Goal: Task Accomplishment & Management: Complete application form

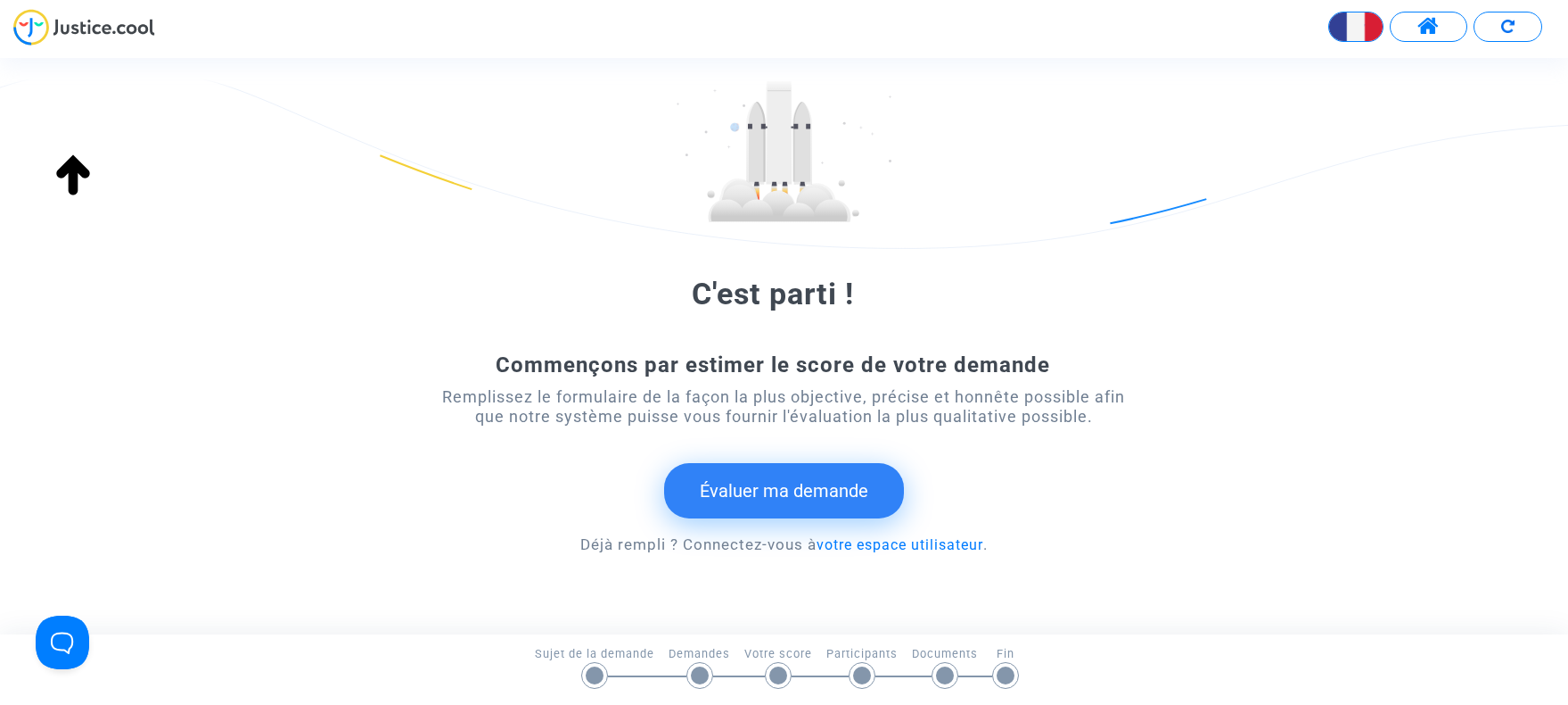
scroll to position [182, 0]
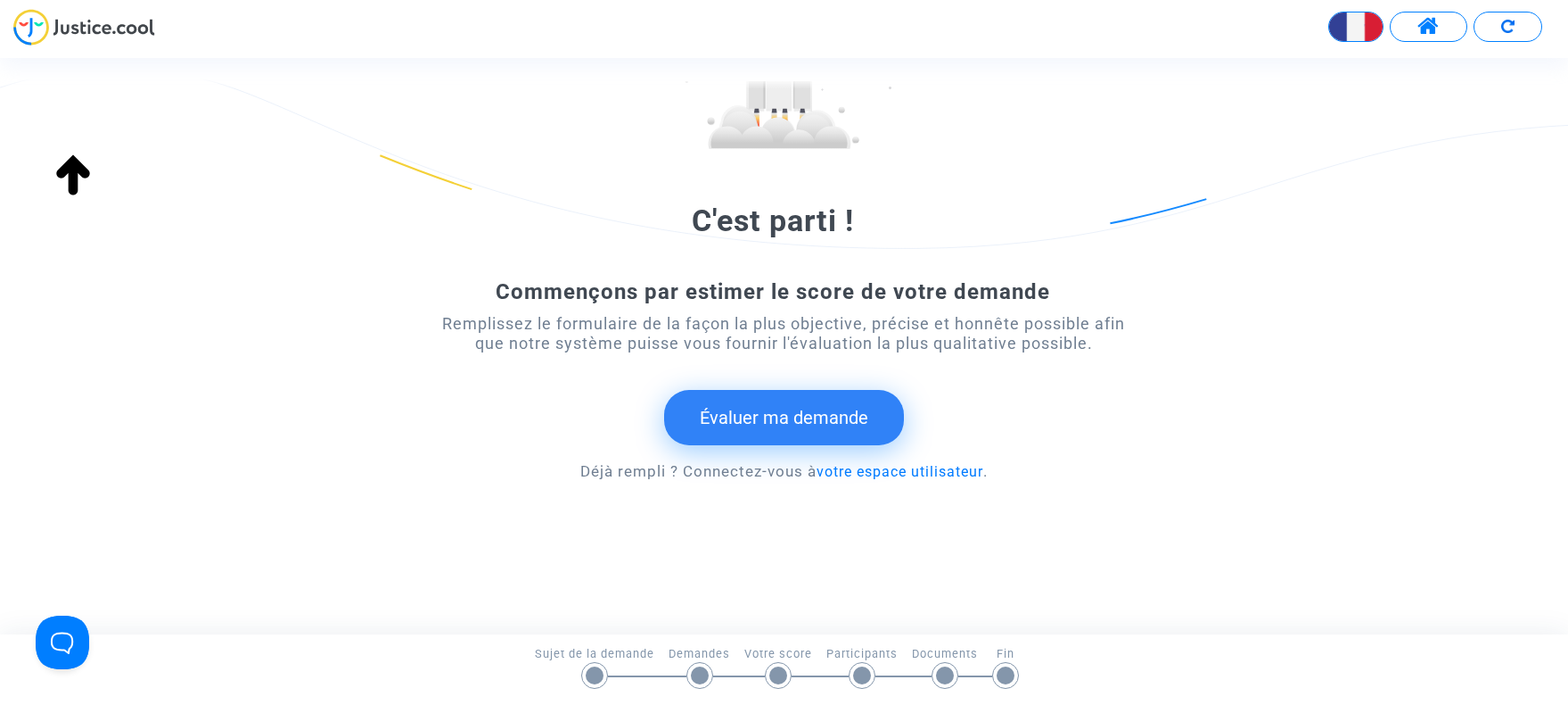
click at [764, 418] on button "Évaluer ma demande" at bounding box center [783, 418] width 239 height 56
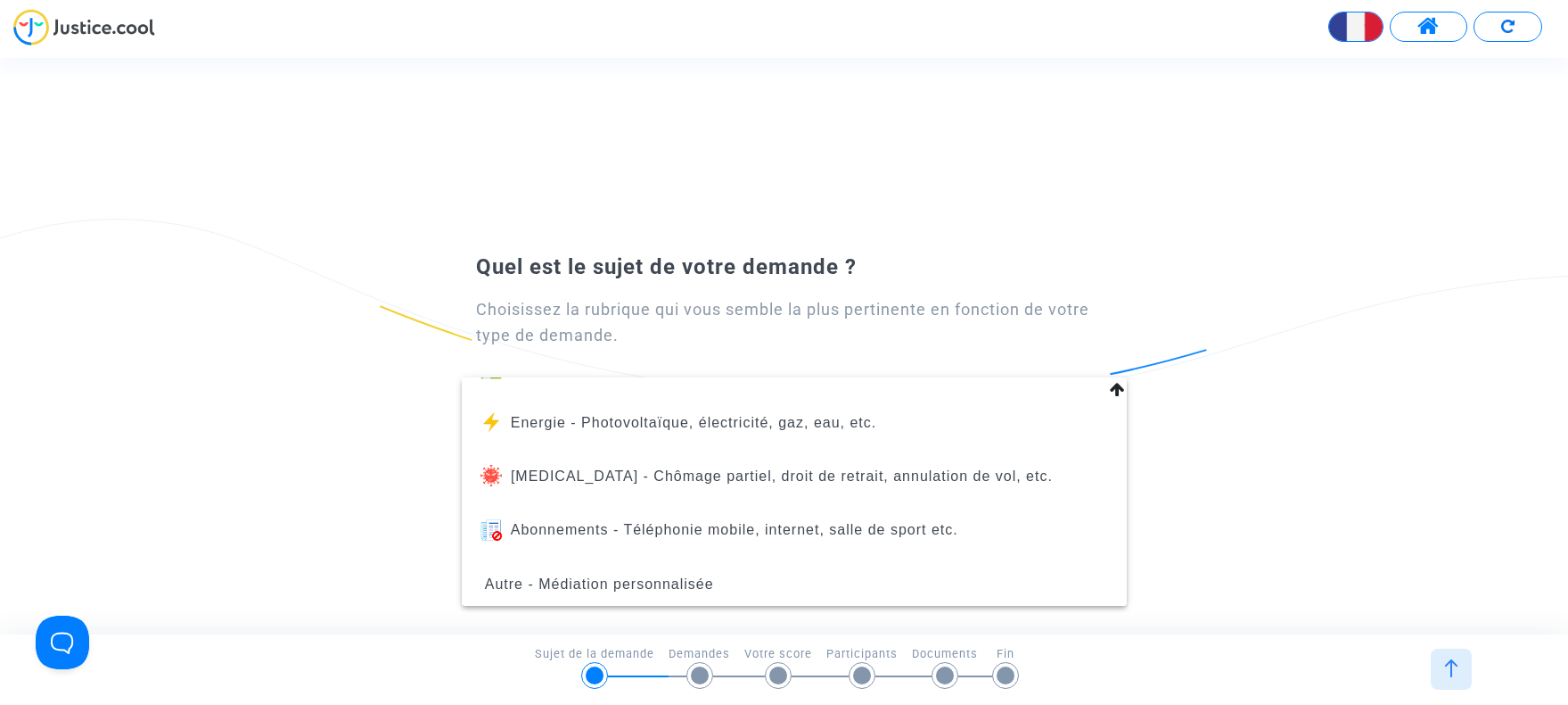
scroll to position [202, 0]
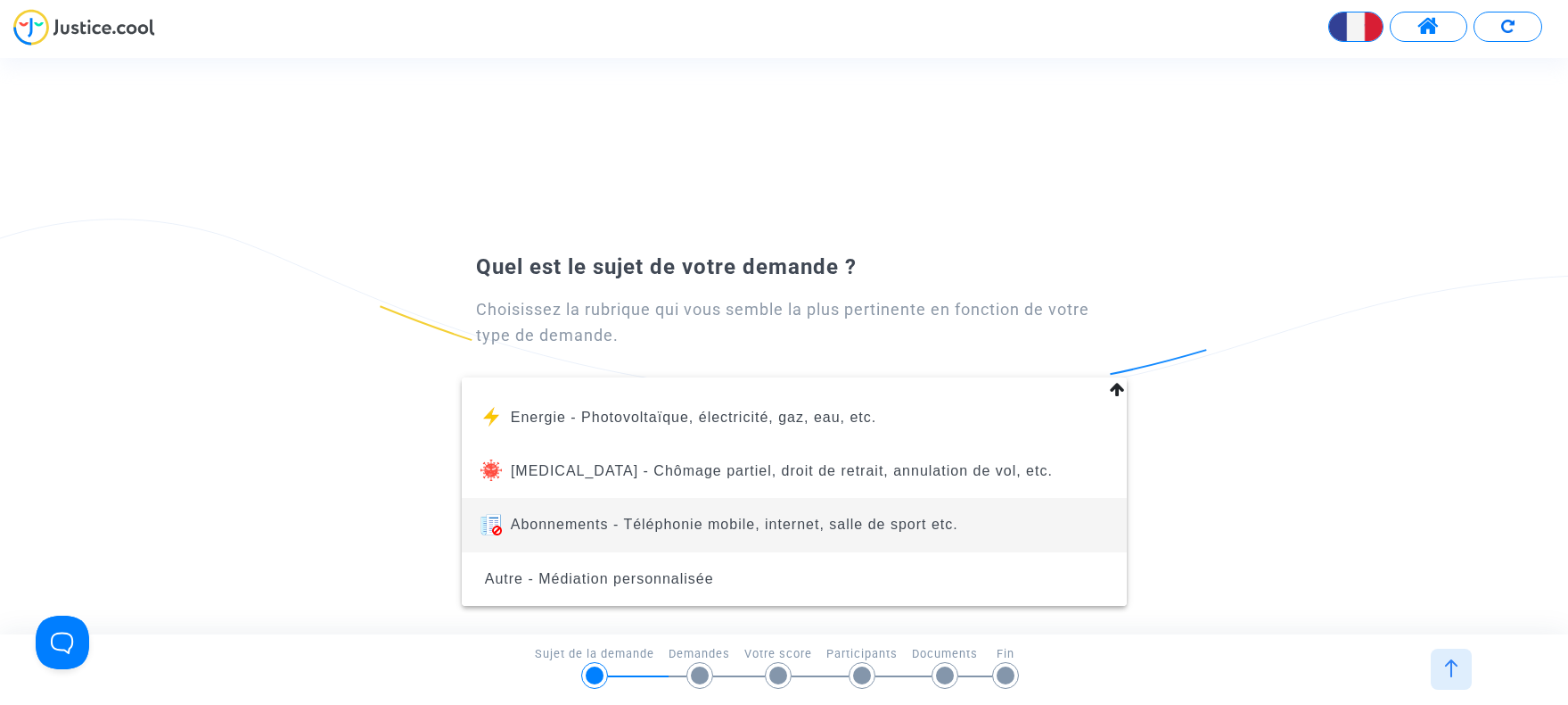
click at [698, 527] on span "Abonnements - Téléphonie mobile, internet, salle de sport etc." at bounding box center [734, 523] width 447 height 15
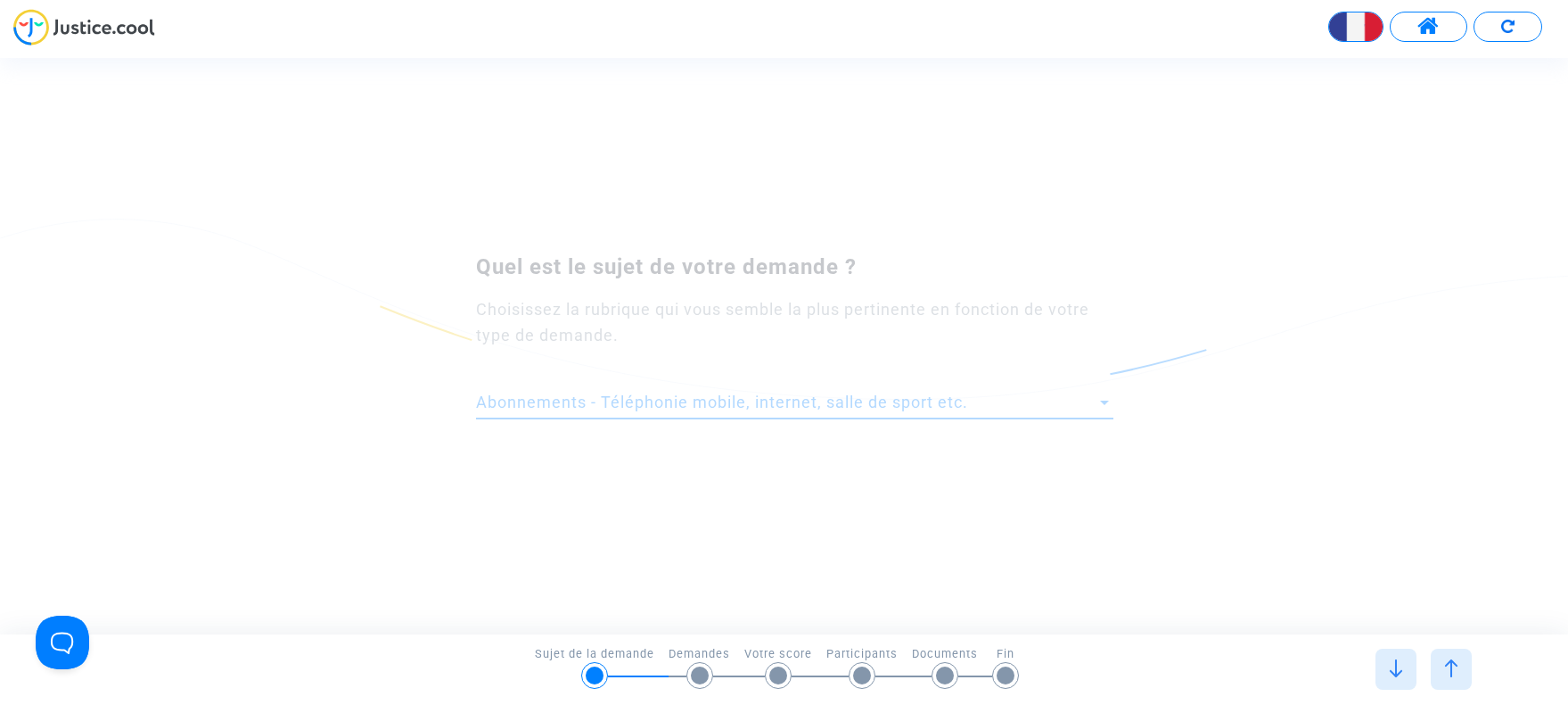
scroll to position [0, 0]
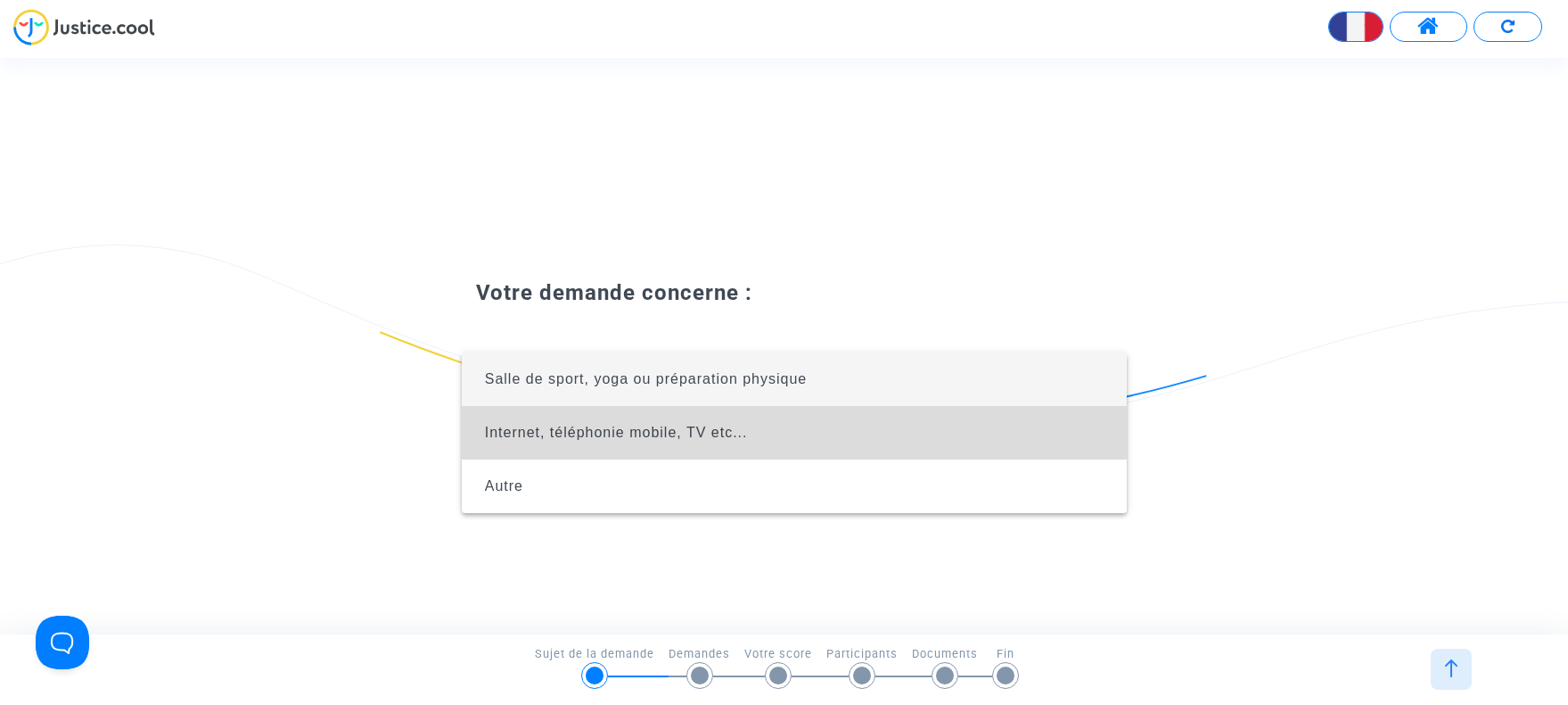
click at [627, 429] on span "Internet, téléphonie mobile, TV etc..." at bounding box center [616, 432] width 263 height 15
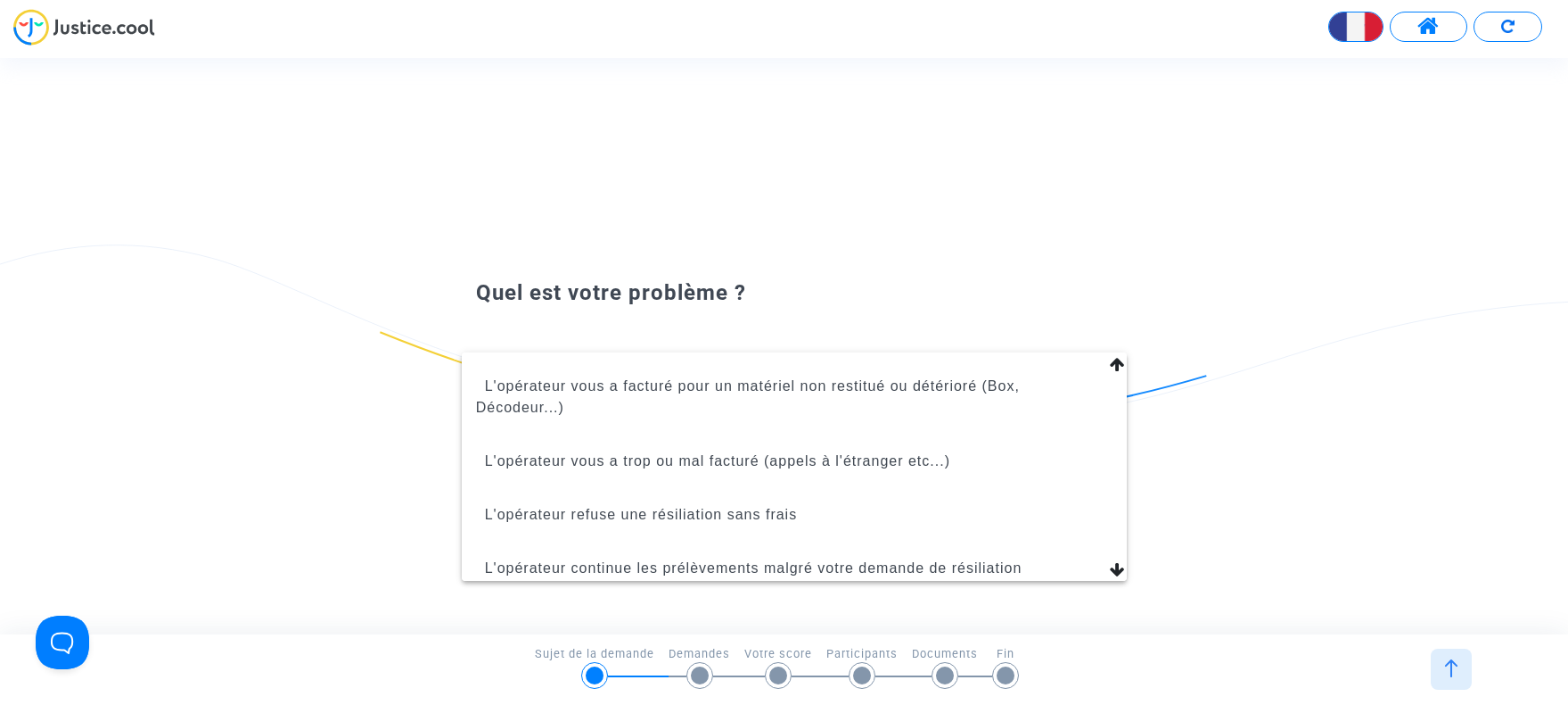
scroll to position [213, 0]
click at [756, 458] on span "L'opérateur vous a trop ou mal facturé (appels à l'étranger etc...)" at bounding box center [717, 454] width 465 height 15
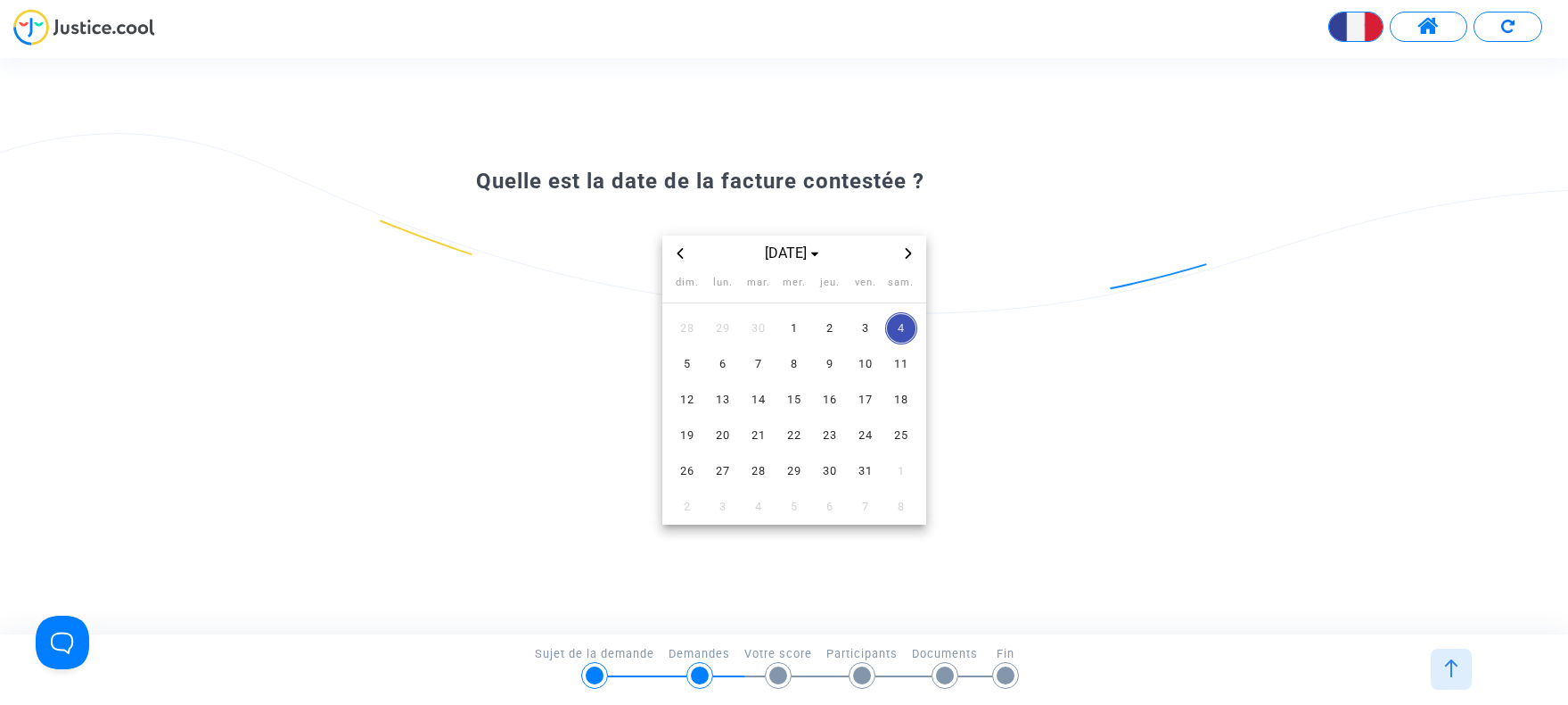
click at [682, 253] on icon "Previous month" at bounding box center [680, 253] width 11 height 11
click at [760, 469] on span "30" at bounding box center [758, 471] width 32 height 32
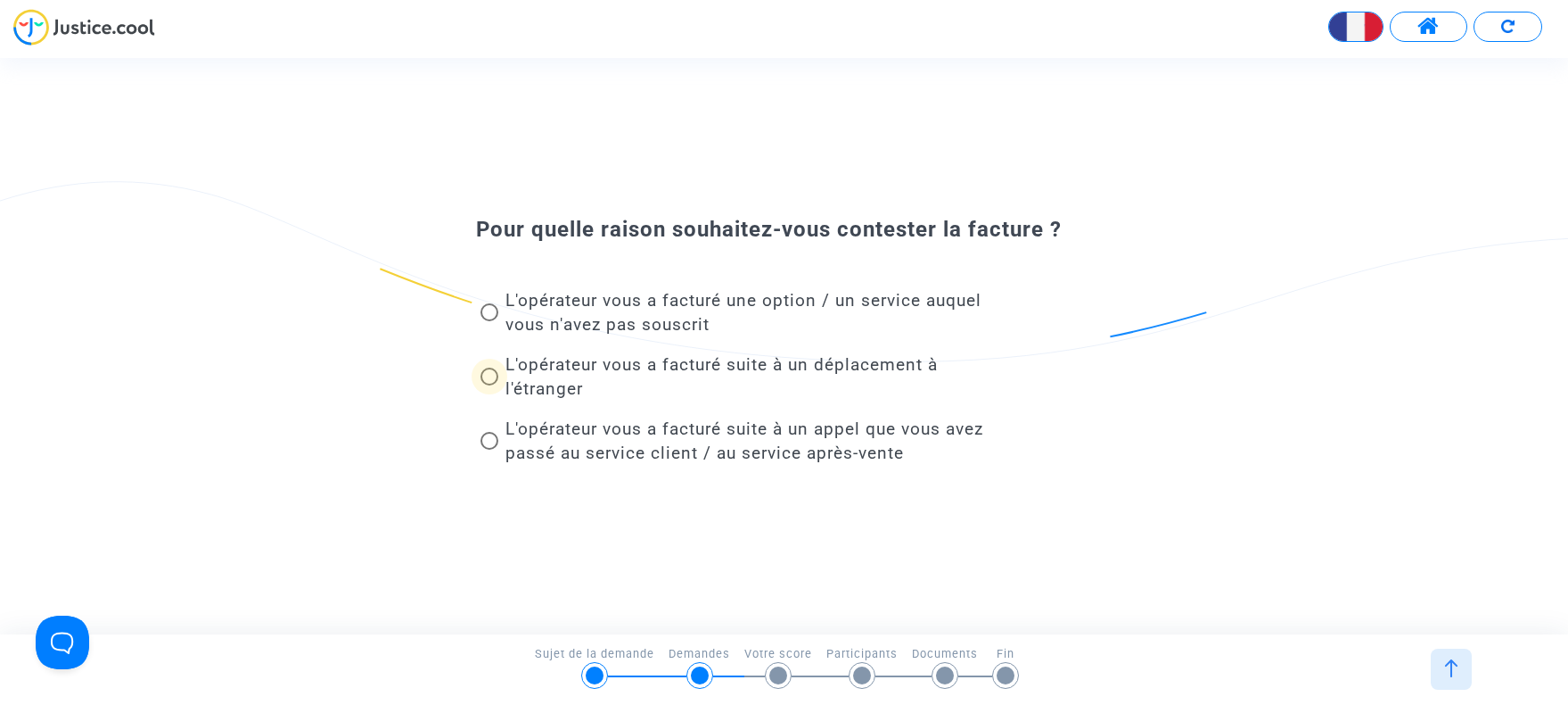
click at [488, 379] on span at bounding box center [490, 377] width 18 height 18
click at [489, 386] on input "L'opérateur vous a facturé suite à un déplacement à l'étranger" at bounding box center [489, 386] width 1 height 1
radio input "true"
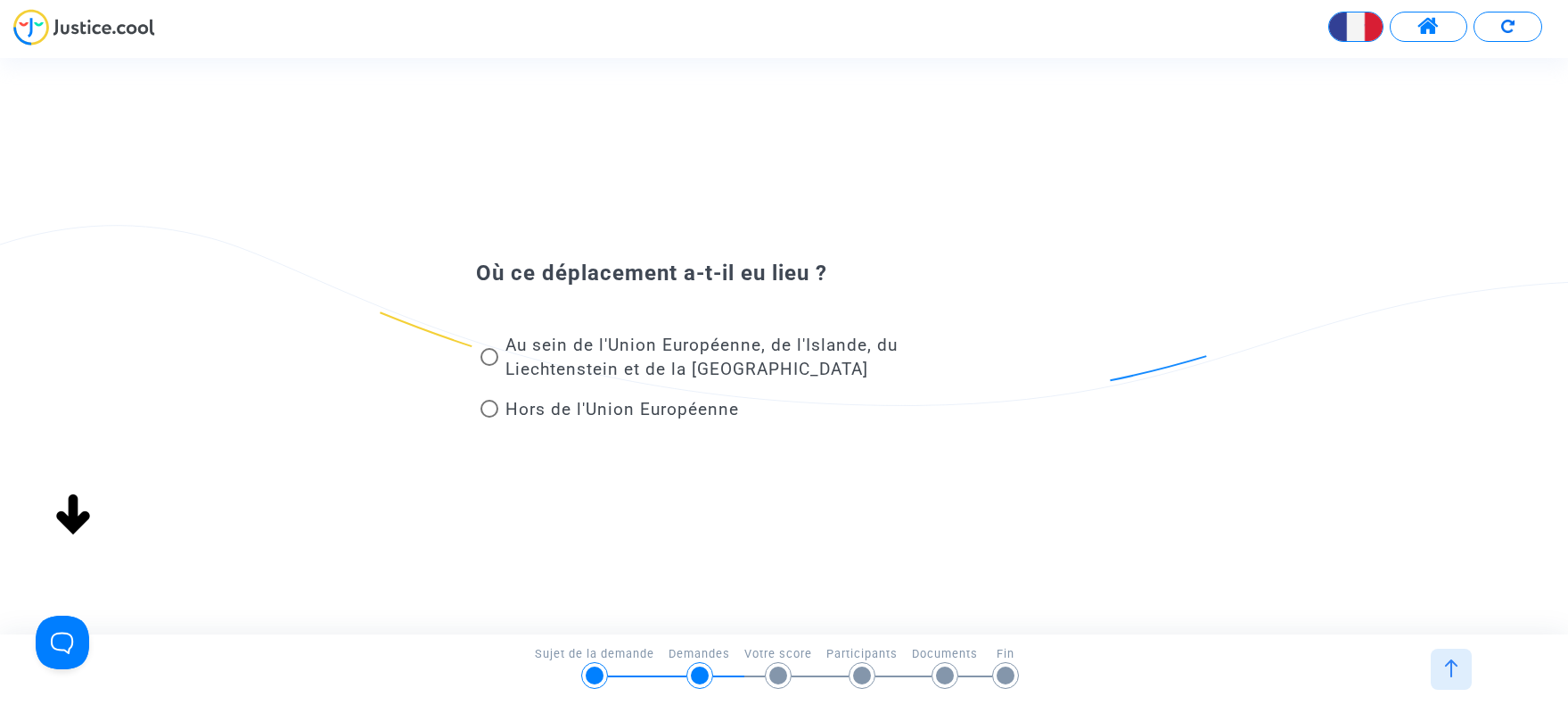
click at [490, 360] on span at bounding box center [490, 357] width 18 height 18
click at [490, 366] on input "Au sein de l'Union Européenne, de l'Islande, du Liechtenstein et de la [GEOGRAP…" at bounding box center [489, 366] width 1 height 1
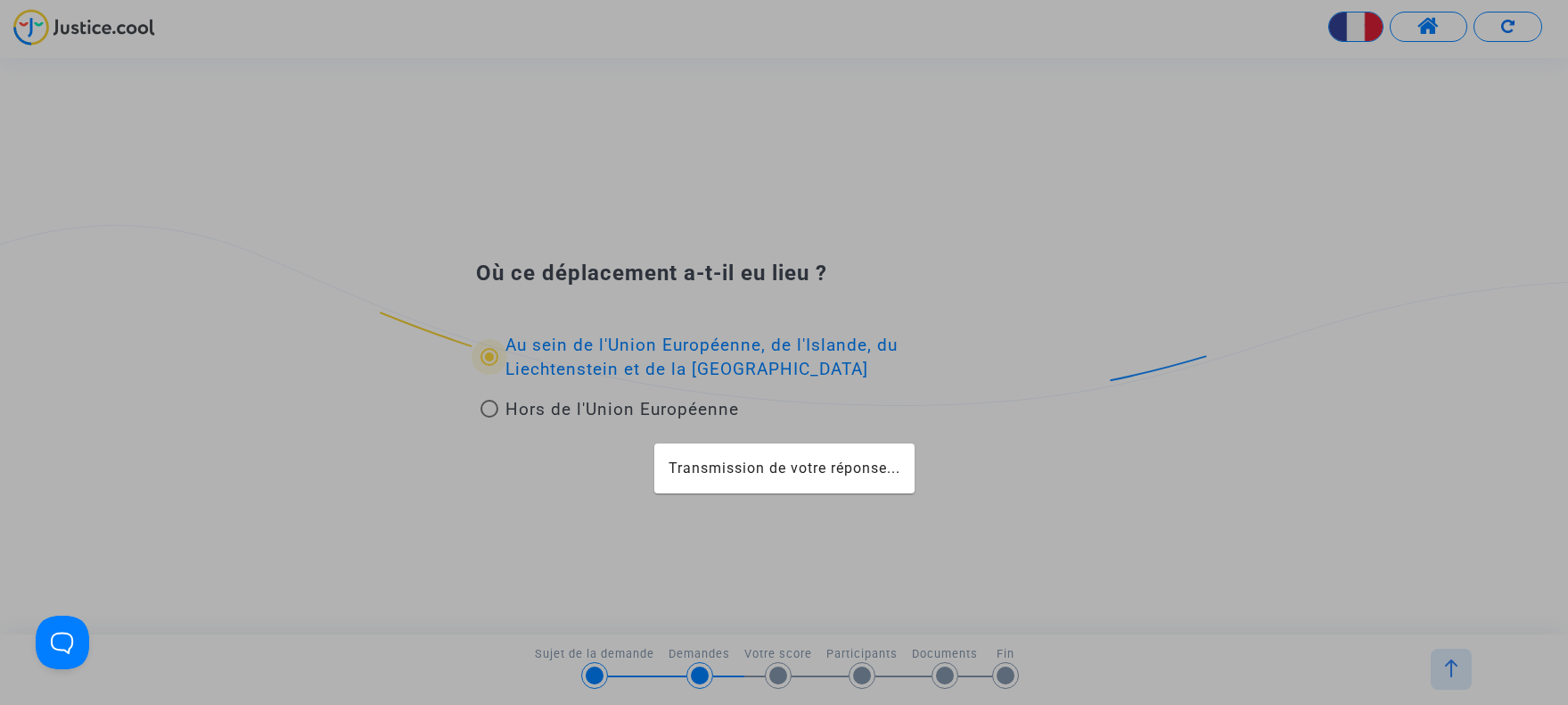
radio input "true"
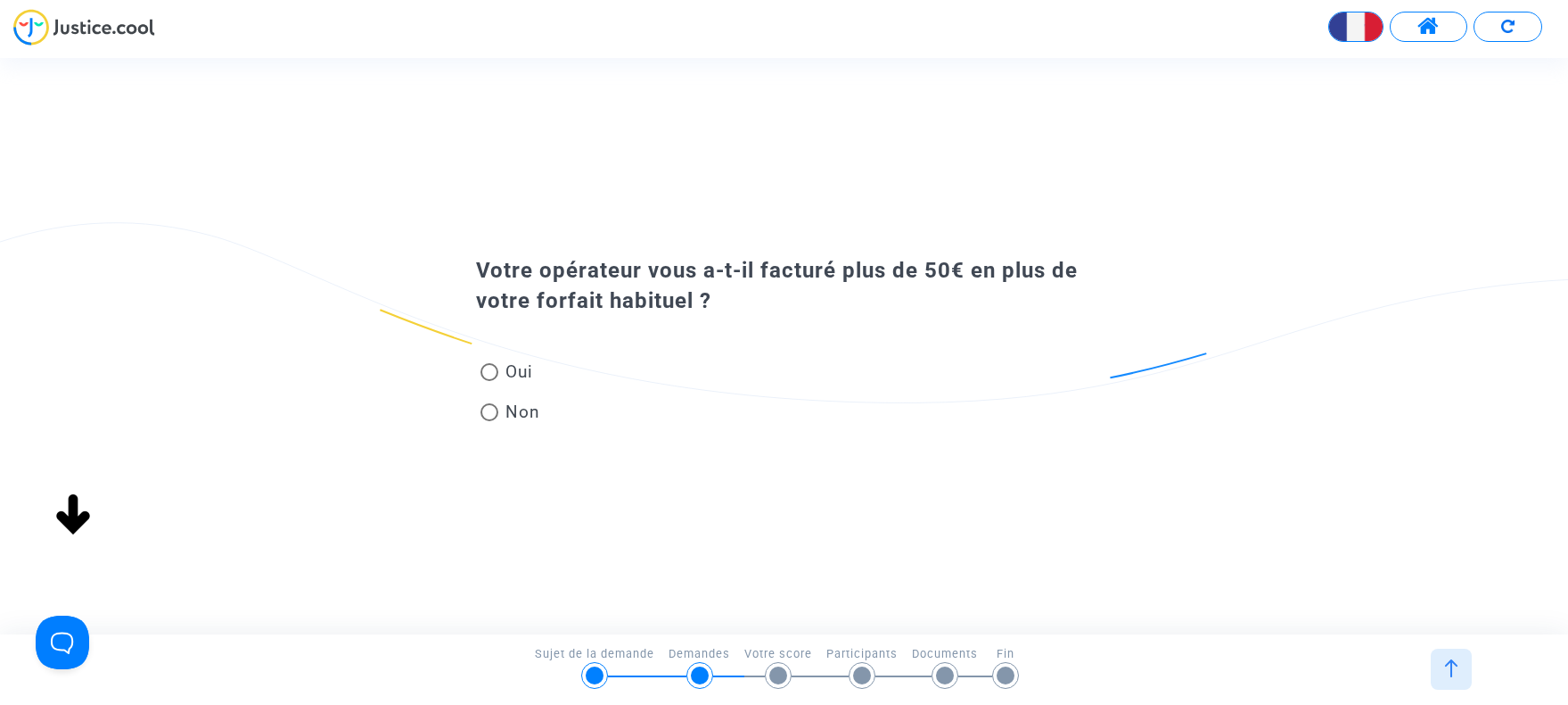
click at [490, 369] on span at bounding box center [490, 372] width 18 height 18
click at [490, 381] on input "Oui" at bounding box center [489, 381] width 1 height 1
radio input "true"
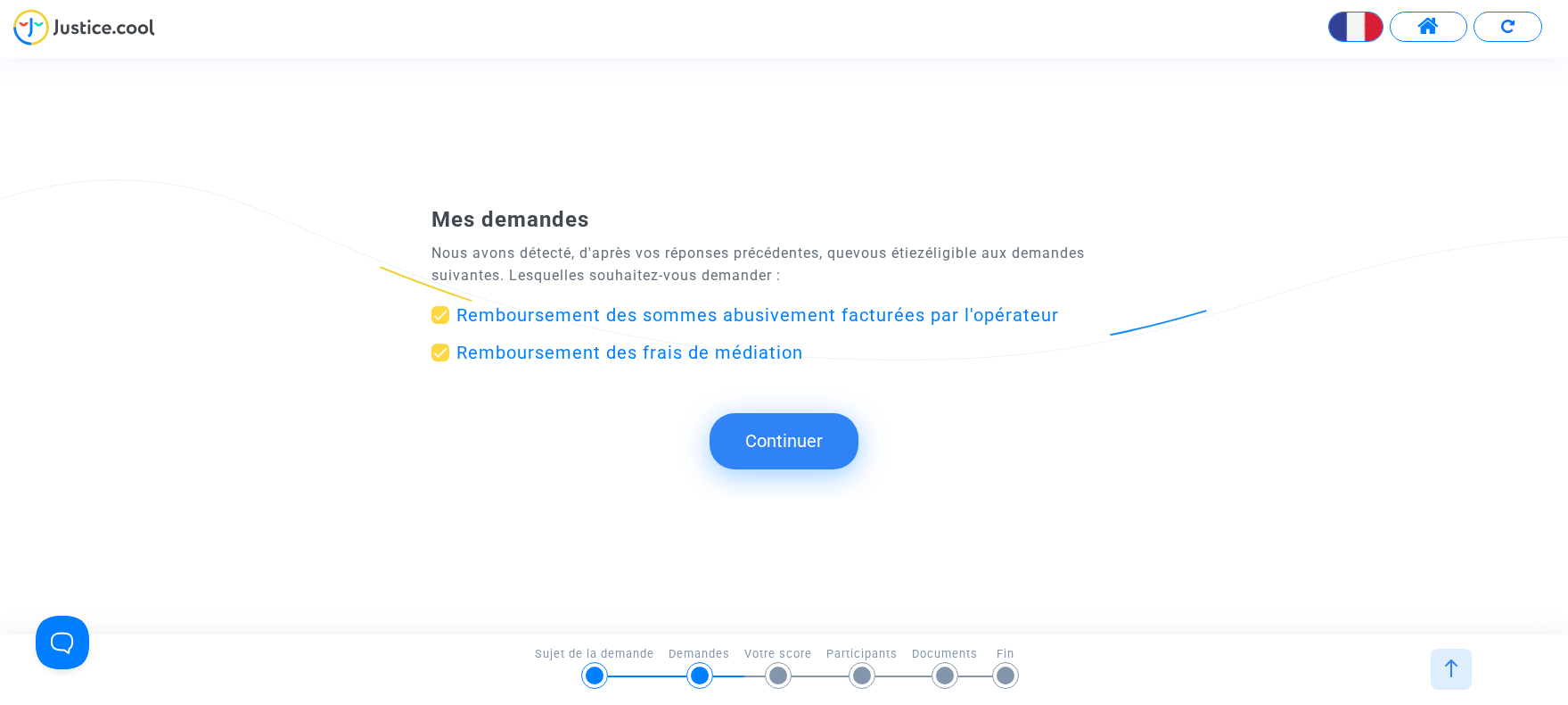
click at [789, 440] on button "Continuer" at bounding box center [784, 441] width 149 height 56
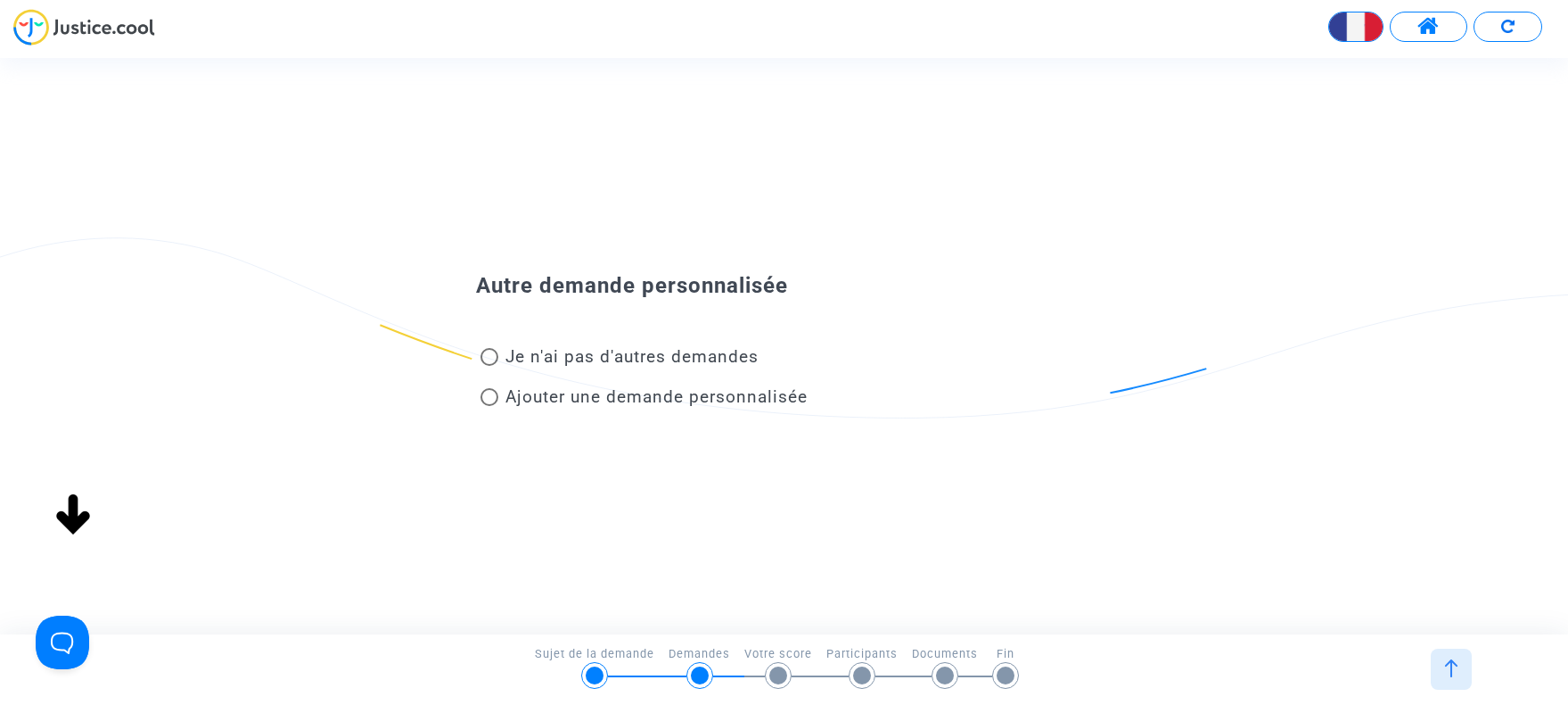
click at [491, 355] on span at bounding box center [490, 357] width 18 height 18
click at [490, 366] on input "Je n'ai pas d'autres demandes" at bounding box center [489, 366] width 1 height 1
radio input "true"
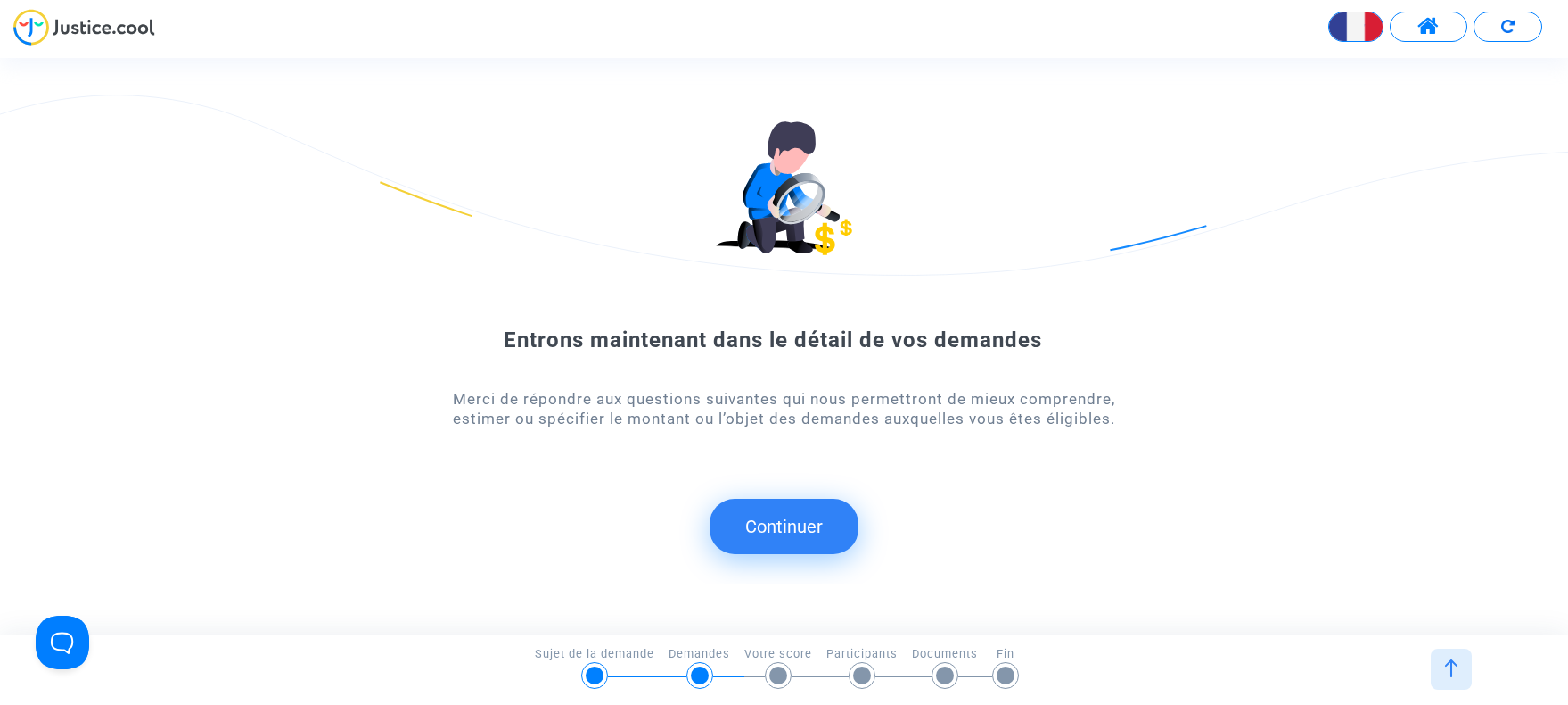
click at [769, 520] on button "Continuer" at bounding box center [784, 527] width 149 height 56
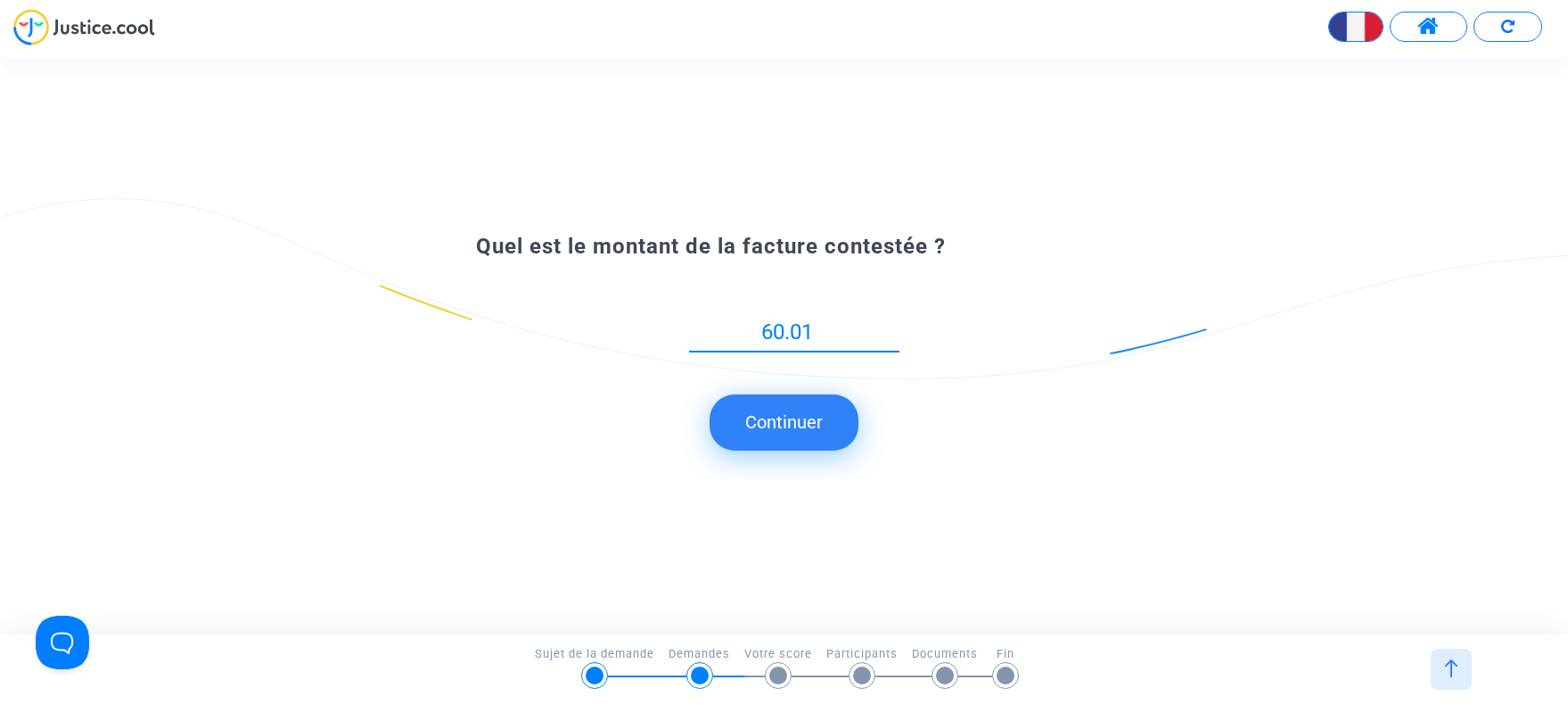
type input "60.01"
click at [767, 423] on button "Continuer" at bounding box center [784, 423] width 149 height 56
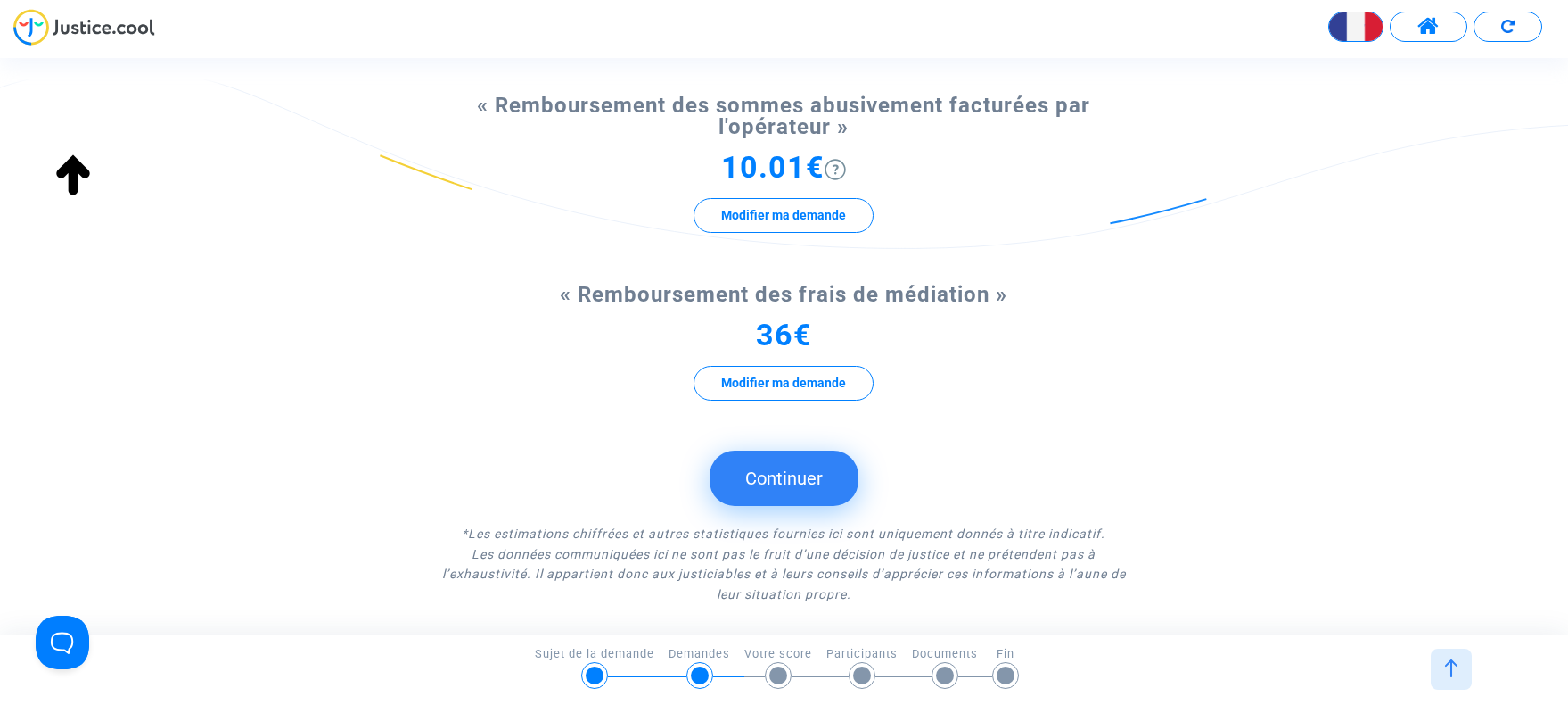
scroll to position [135, 0]
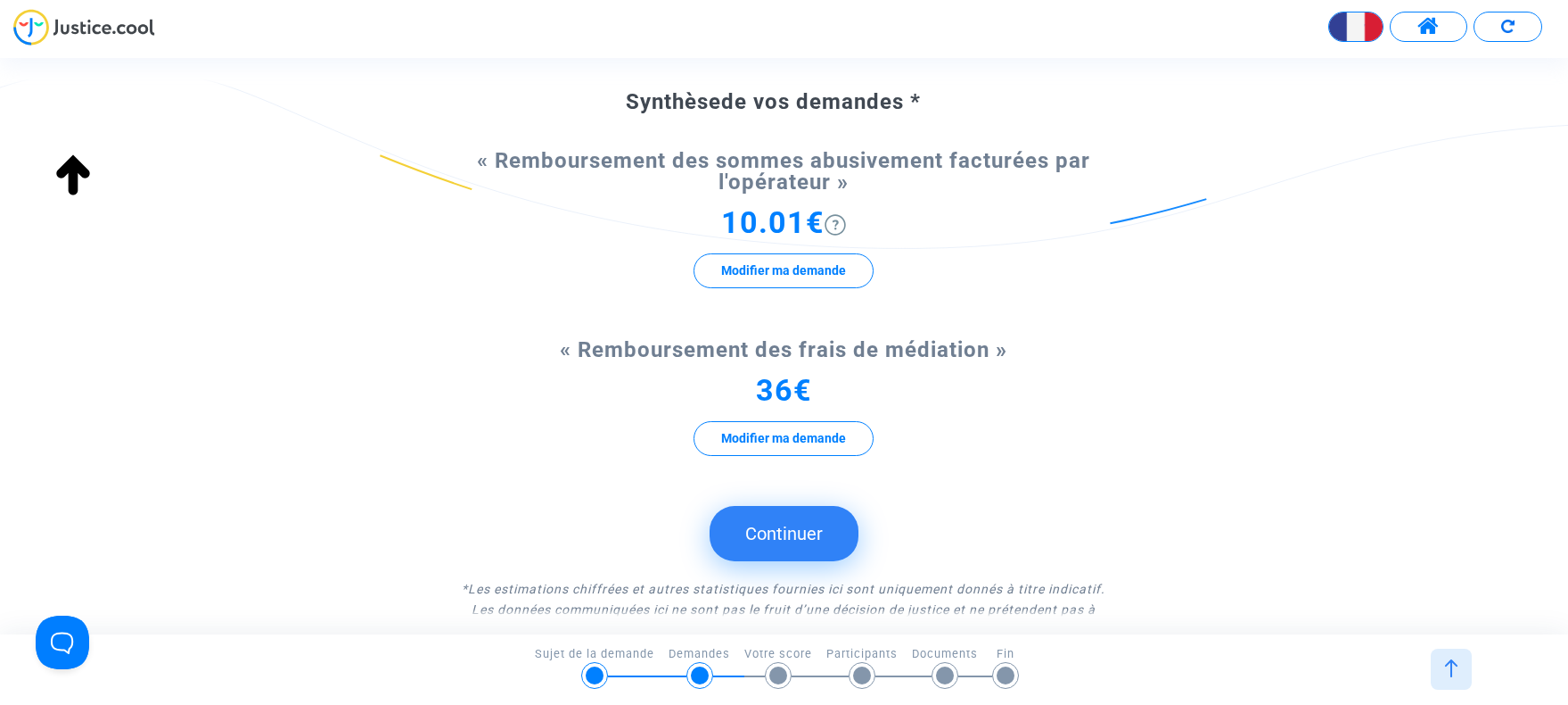
click at [786, 531] on button "Continuer" at bounding box center [784, 534] width 149 height 56
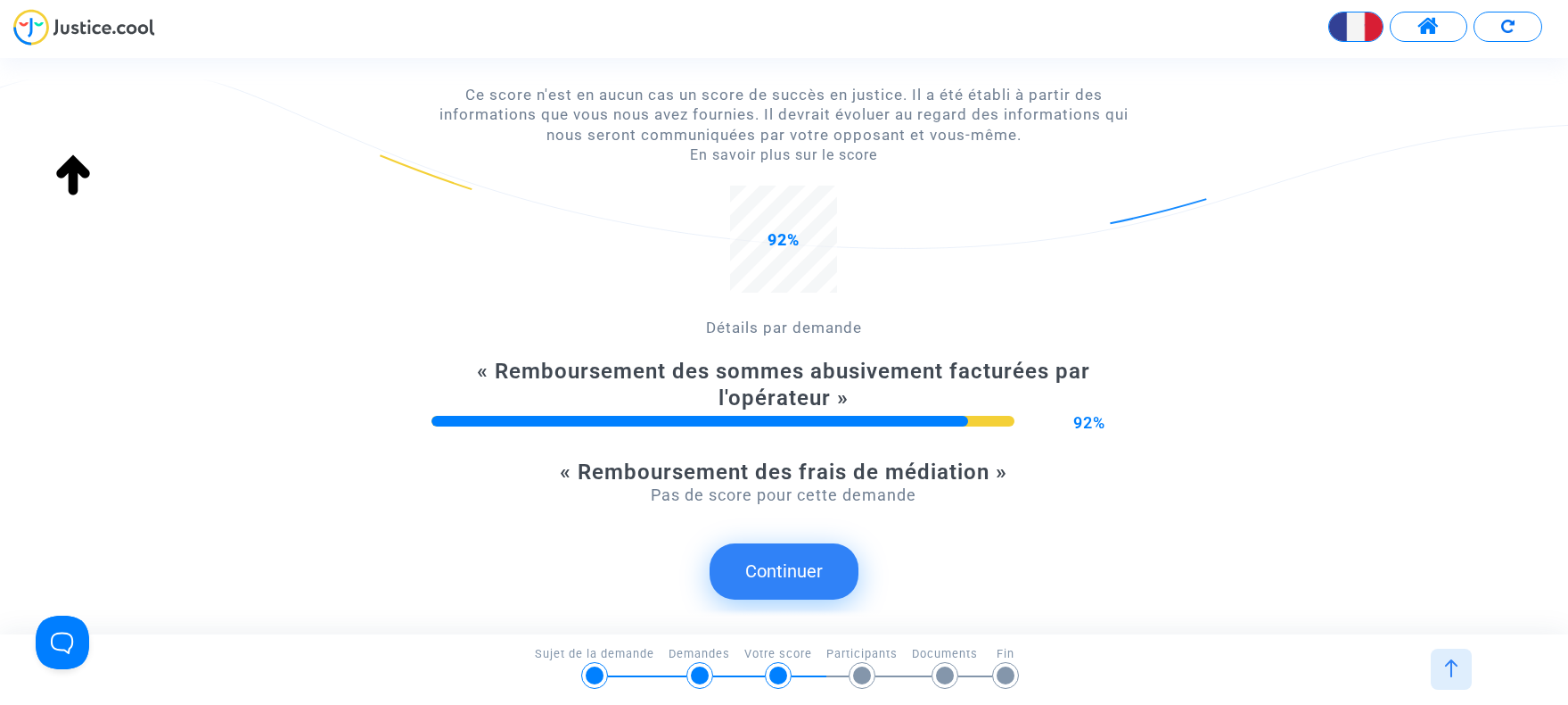
scroll to position [296, 0]
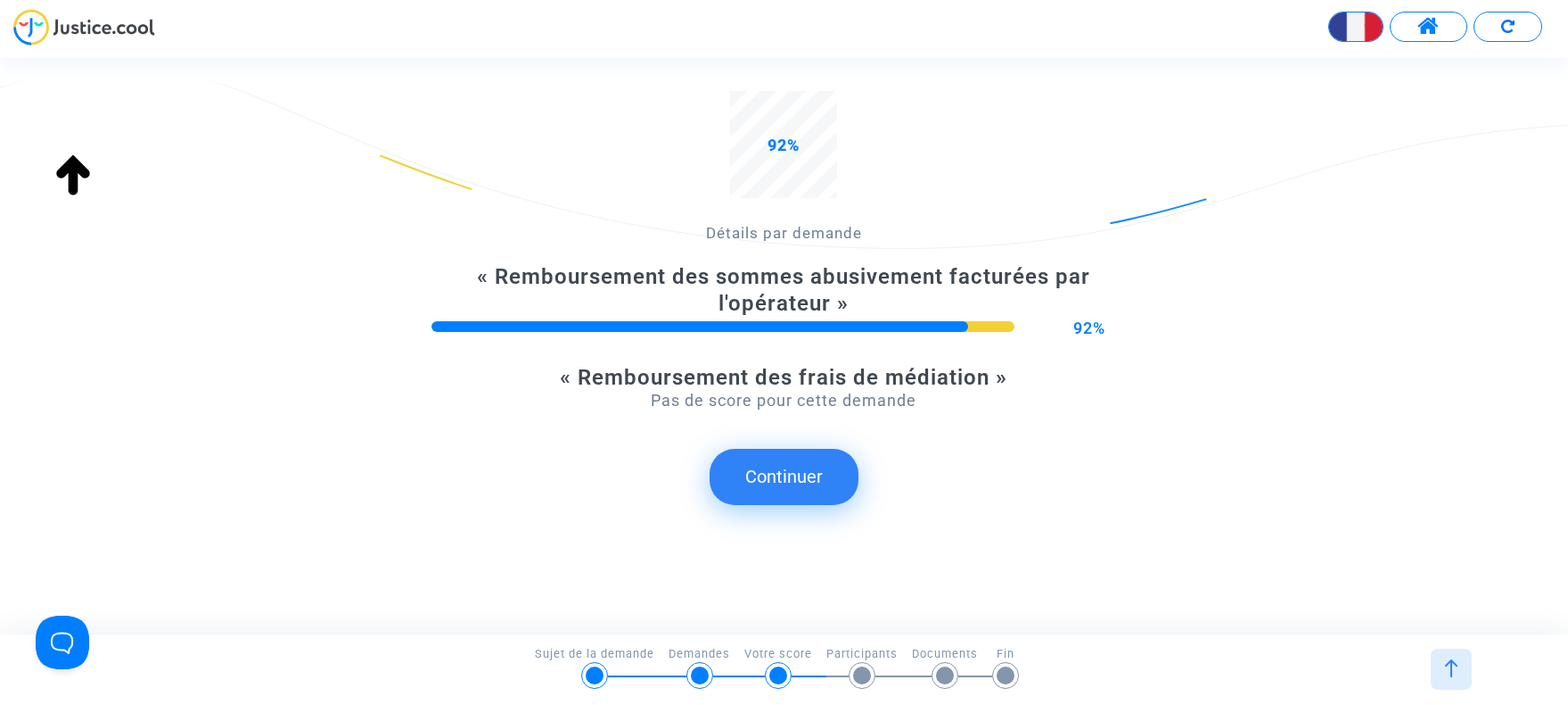
click at [790, 481] on button "Continuer" at bounding box center [784, 476] width 149 height 56
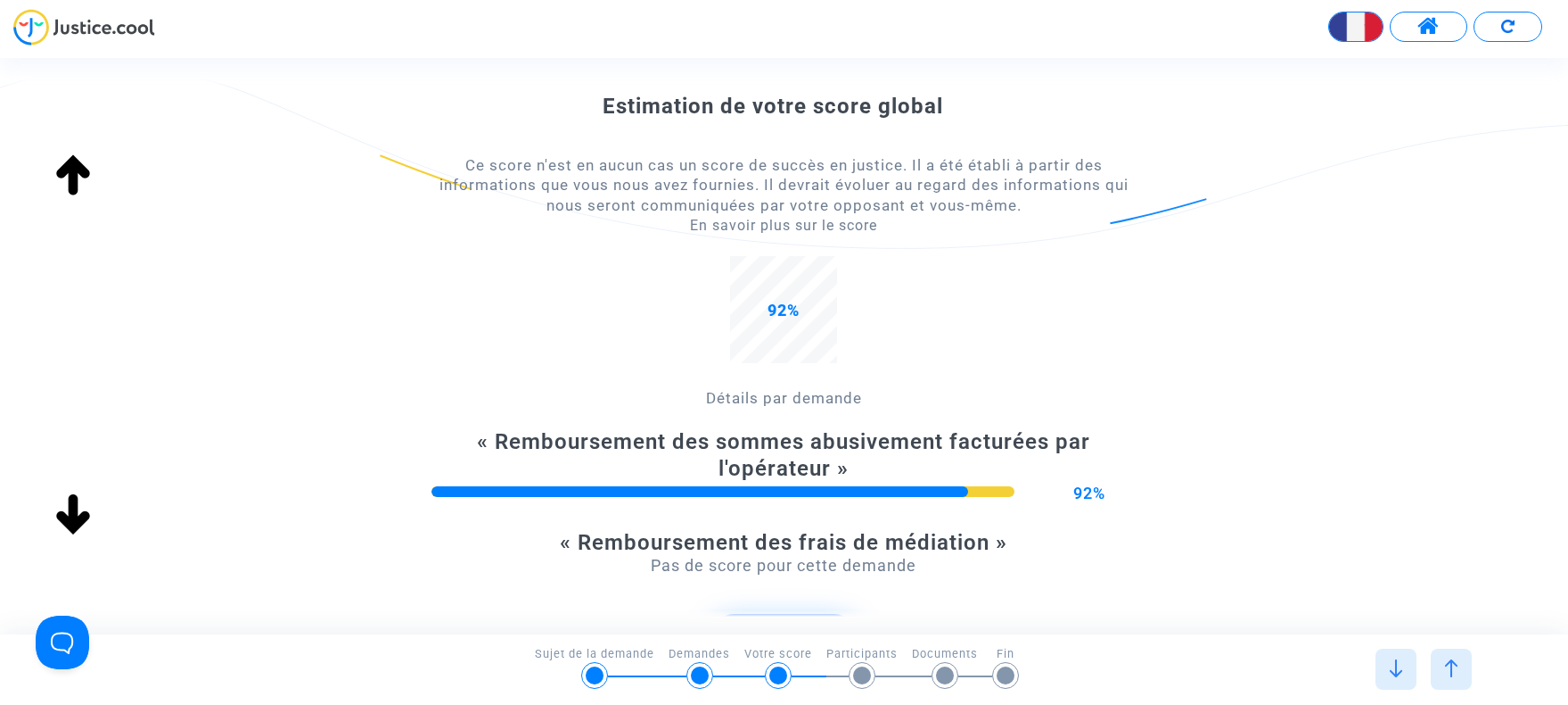
scroll to position [0, 0]
